Goal: Find specific page/section: Find specific page/section

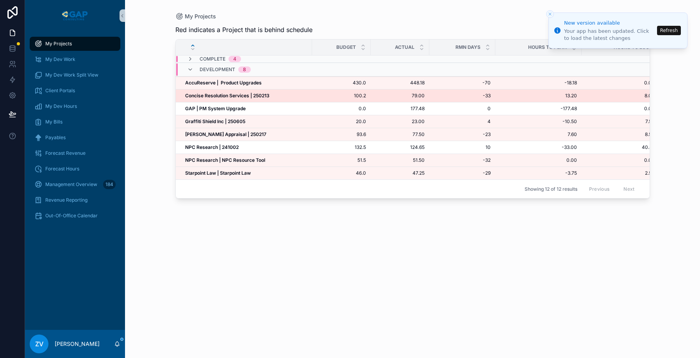
drag, startPoint x: 0, startPoint y: 0, endPoint x: 239, endPoint y: 97, distance: 257.8
click at [239, 97] on strong "Concise Resolution Services | 250213" at bounding box center [227, 96] width 84 height 6
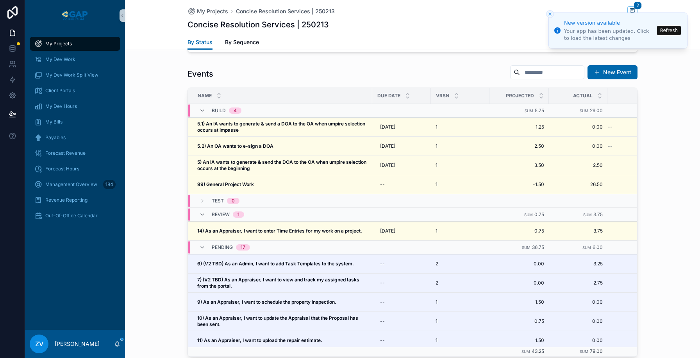
scroll to position [752, 0]
click at [549, 11] on button "Close toast" at bounding box center [550, 14] width 8 height 8
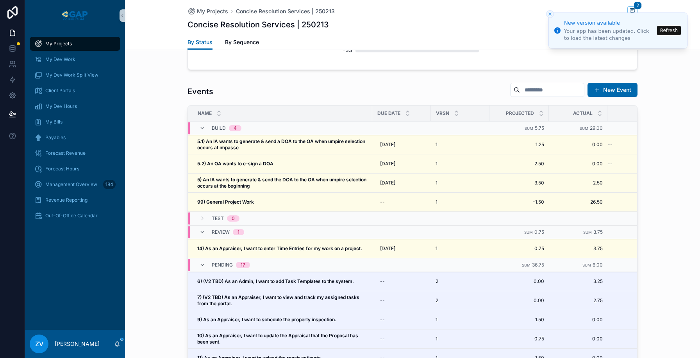
scroll to position [726, 0]
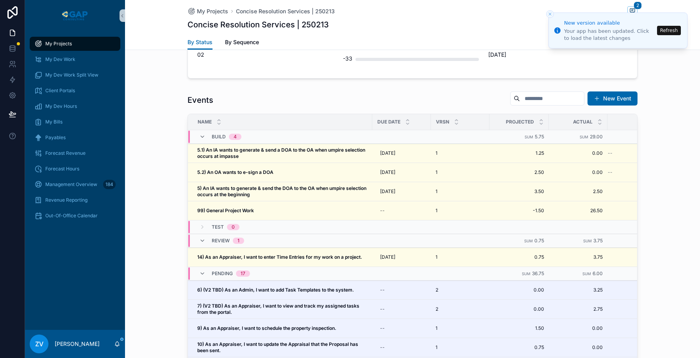
click at [219, 147] on strong "5.1) An IA wants to generate & send a DOA to the OA when umpire selection occur…" at bounding box center [281, 153] width 169 height 12
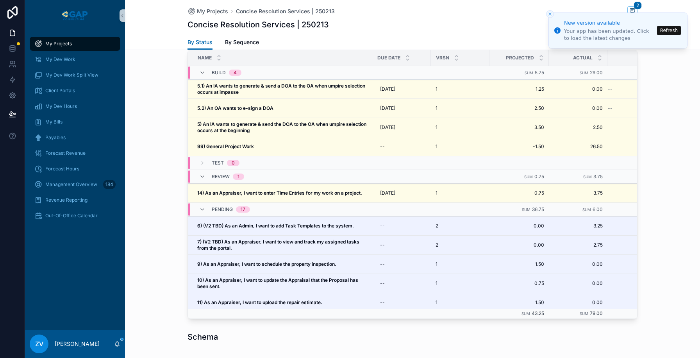
scroll to position [771, 0]
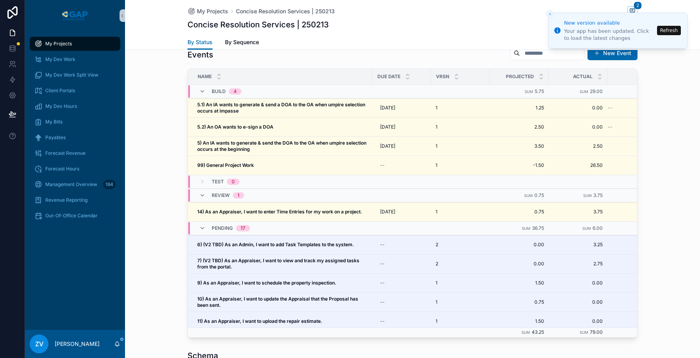
click at [222, 102] on strong "5.1) An IA wants to generate & send a DOA to the OA when umpire selection occur…" at bounding box center [281, 108] width 169 height 12
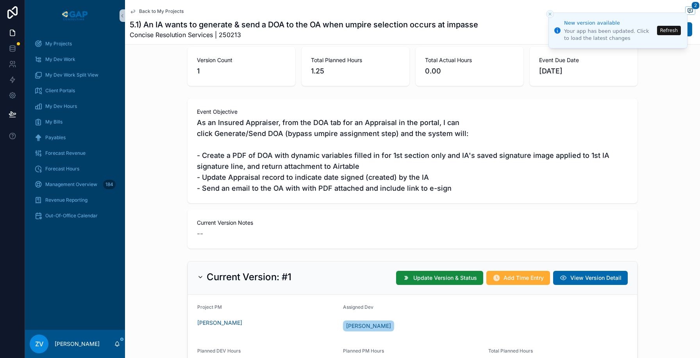
scroll to position [1, 0]
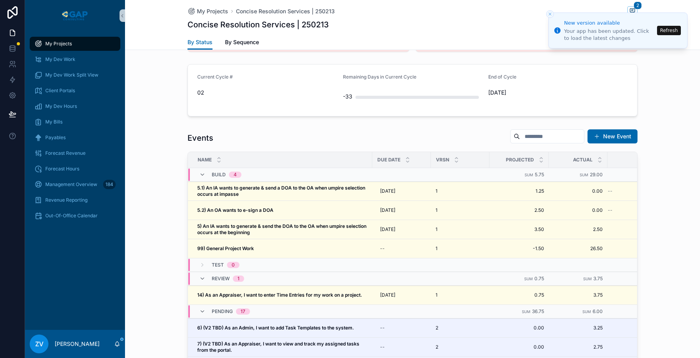
scroll to position [789, 0]
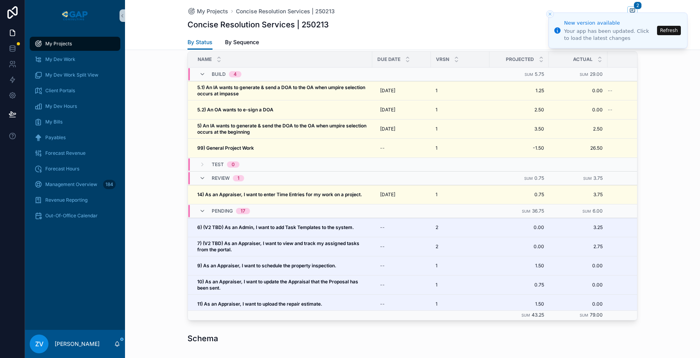
click at [156, 100] on div "Events New Event Name Due Date VRSN Projected Actual Original Build 4 Sum 5.75 …" at bounding box center [412, 174] width 575 height 298
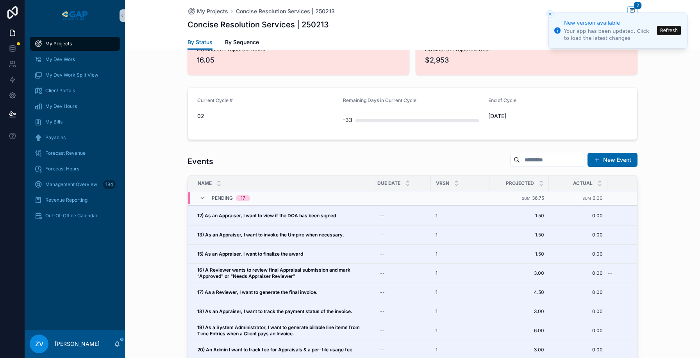
scroll to position [0, 0]
